Goal: Find specific page/section: Find specific page/section

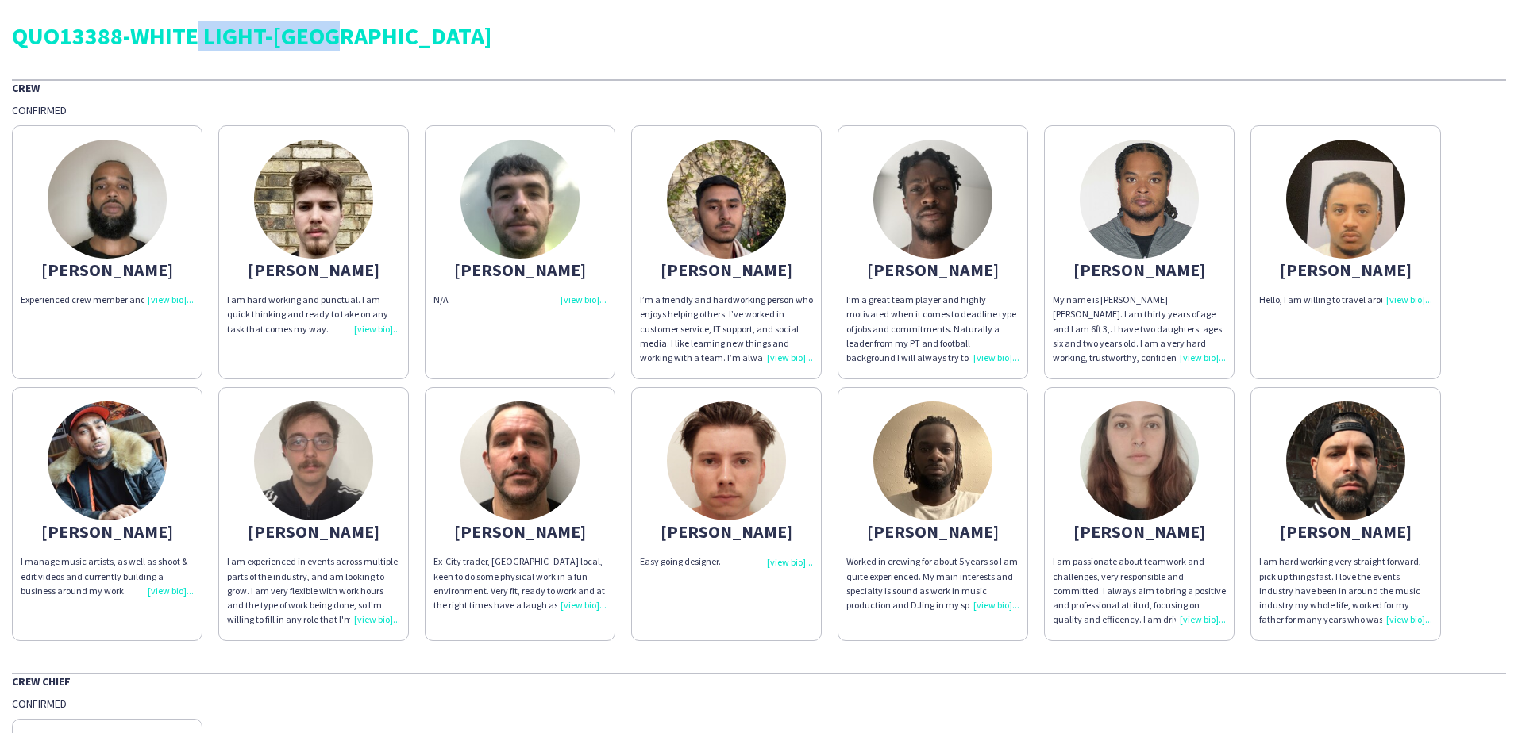
drag, startPoint x: 184, startPoint y: 41, endPoint x: 356, endPoint y: 39, distance: 171.5
click at [356, 39] on div "QUO13388-WHITE LIGHT-[GEOGRAPHIC_DATA]" at bounding box center [759, 36] width 1494 height 24
click at [362, 39] on div "QUO13388-WHITE LIGHT-[GEOGRAPHIC_DATA]" at bounding box center [759, 36] width 1494 height 24
drag, startPoint x: 125, startPoint y: 38, endPoint x: 658, endPoint y: 37, distance: 532.6
click at [658, 37] on div "QUO13388-WHITE LIGHT-[GEOGRAPHIC_DATA]" at bounding box center [759, 36] width 1494 height 24
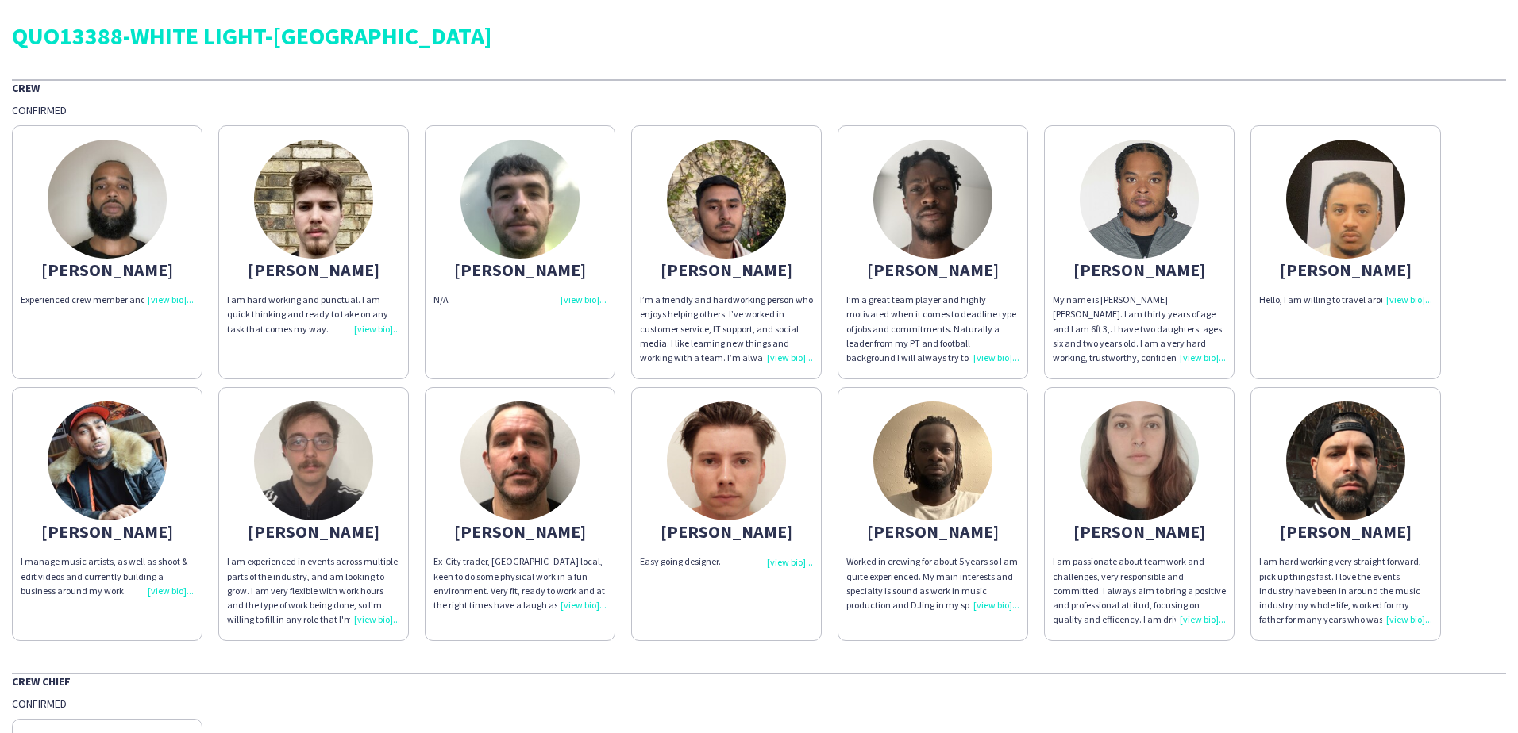
click at [33, 32] on div "QUO13388-WHITE LIGHT-[GEOGRAPHIC_DATA]" at bounding box center [759, 36] width 1494 height 24
drag, startPoint x: 14, startPoint y: 37, endPoint x: 88, endPoint y: 44, distance: 74.2
click at [88, 44] on div "QUO13388-WHITE LIGHT-[GEOGRAPHIC_DATA]" at bounding box center [759, 36] width 1494 height 24
drag, startPoint x: 88, startPoint y: 44, endPoint x: 140, endPoint y: 44, distance: 51.6
click at [140, 44] on div "QUO13388-WHITE LIGHT-[GEOGRAPHIC_DATA]" at bounding box center [759, 36] width 1494 height 24
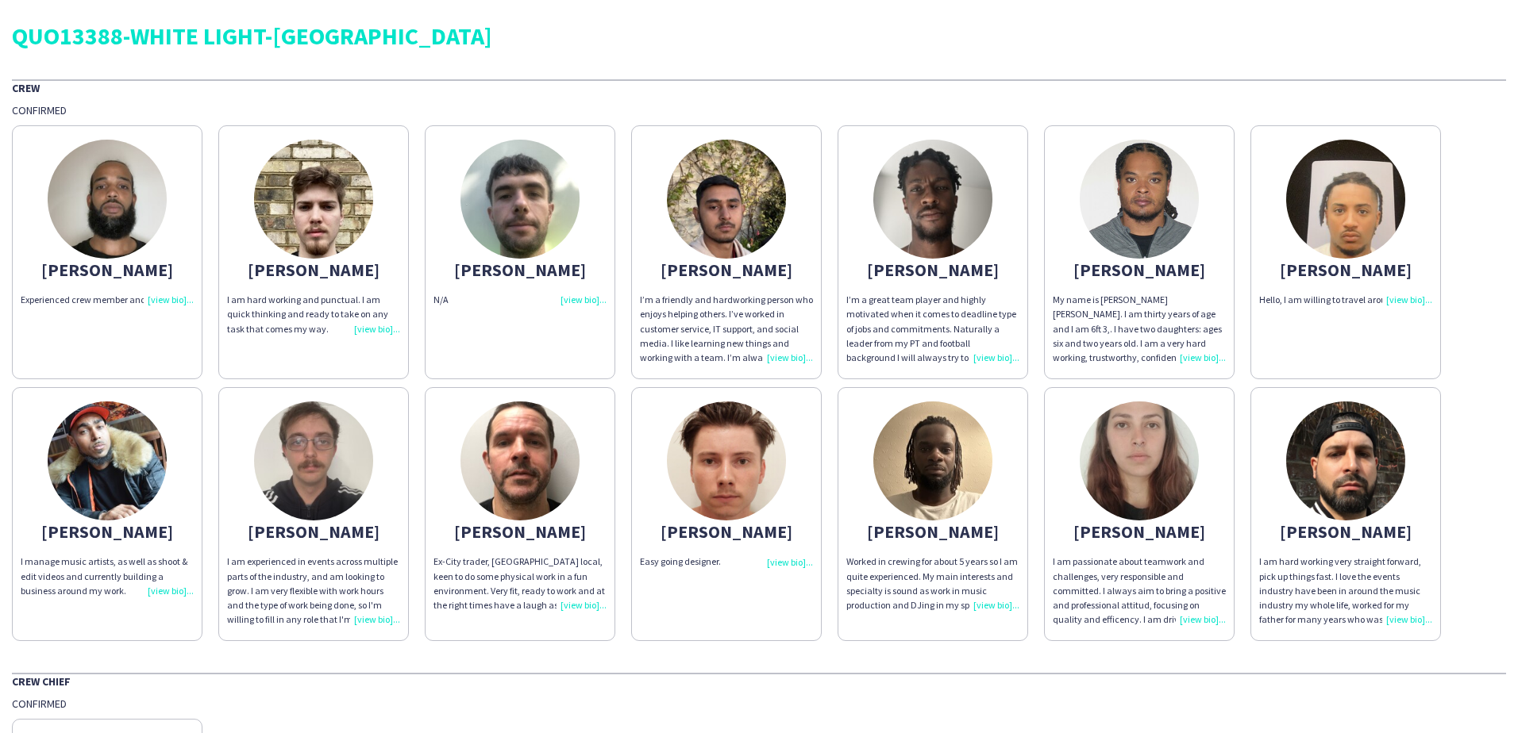
drag, startPoint x: 159, startPoint y: 40, endPoint x: 260, endPoint y: 40, distance: 100.8
click at [260, 40] on div "QUO13388-WHITE LIGHT-[GEOGRAPHIC_DATA]" at bounding box center [759, 36] width 1494 height 24
drag, startPoint x: 260, startPoint y: 40, endPoint x: 468, endPoint y: 43, distance: 208.0
click at [468, 43] on div "QUO13388-WHITE LIGHT-[GEOGRAPHIC_DATA]" at bounding box center [759, 36] width 1494 height 24
drag, startPoint x: 496, startPoint y: 38, endPoint x: 295, endPoint y: 38, distance: 200.8
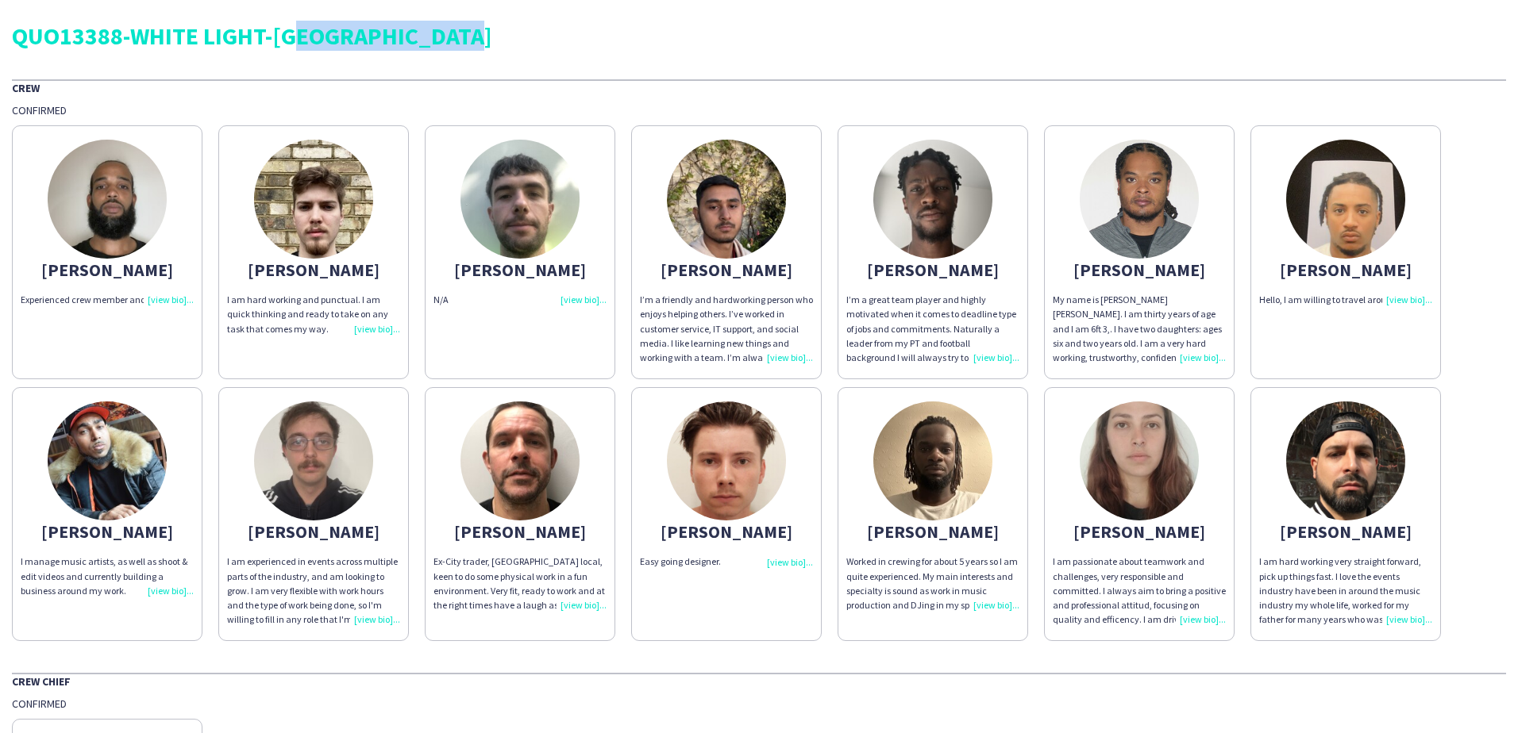
click at [295, 38] on div "QUO13388-WHITE LIGHT-[GEOGRAPHIC_DATA]" at bounding box center [759, 36] width 1494 height 24
